Goal: Task Accomplishment & Management: Use online tool/utility

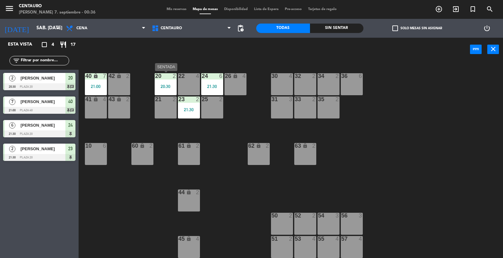
click at [164, 83] on div "20 2 20:30" at bounding box center [166, 84] width 22 height 22
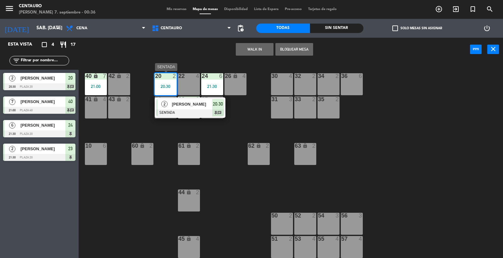
click at [197, 100] on div "[PERSON_NAME]" at bounding box center [191, 104] width 41 height 10
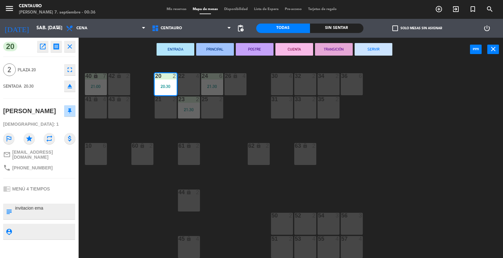
click at [379, 48] on button "SERVIR" at bounding box center [373, 49] width 38 height 13
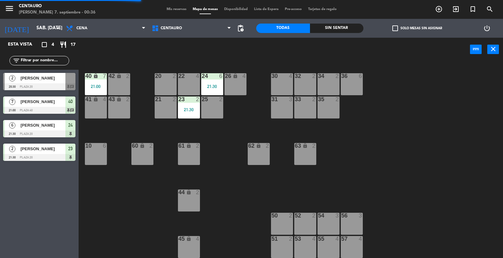
click at [183, 98] on div at bounding box center [188, 99] width 10 height 6
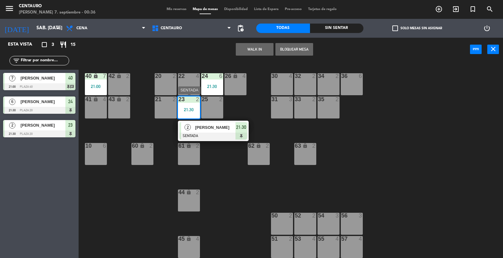
click at [223, 126] on span "[PERSON_NAME]" at bounding box center [215, 127] width 40 height 7
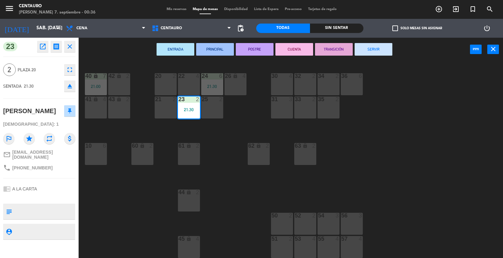
drag, startPoint x: 384, startPoint y: 45, endPoint x: 253, endPoint y: 77, distance: 135.2
click at [384, 45] on button "SERVIR" at bounding box center [373, 49] width 38 height 13
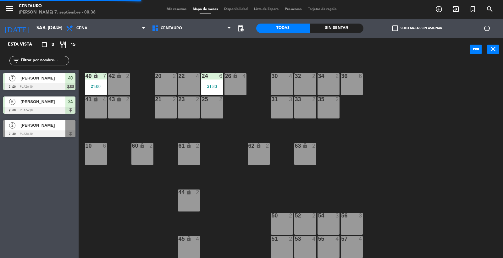
click at [215, 85] on div "21:30" at bounding box center [212, 86] width 22 height 4
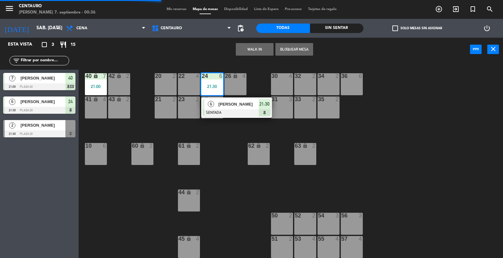
click at [232, 105] on span "[PERSON_NAME]" at bounding box center [238, 104] width 40 height 7
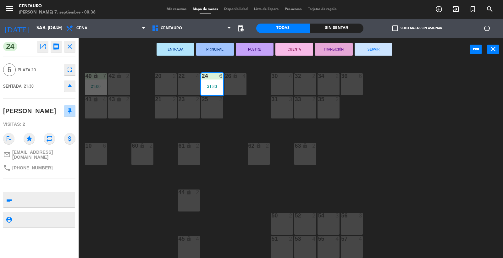
click at [364, 43] on button "SERVIR" at bounding box center [373, 49] width 38 height 13
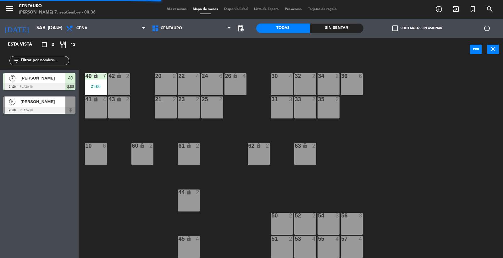
click at [86, 81] on div "40 lock 7 21:00" at bounding box center [96, 84] width 22 height 22
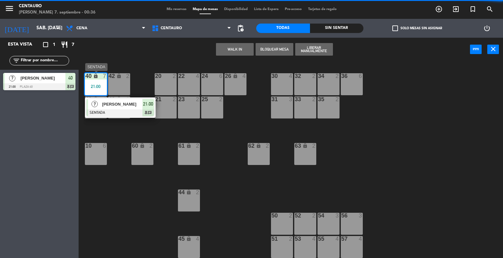
click at [133, 108] on div "[PERSON_NAME]" at bounding box center [121, 104] width 41 height 10
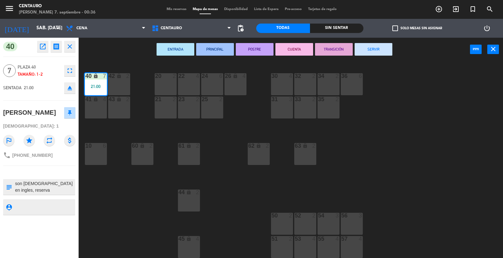
drag, startPoint x: 385, startPoint y: 47, endPoint x: 385, endPoint y: 53, distance: 6.3
click at [385, 48] on button "SERVIR" at bounding box center [373, 49] width 38 height 13
